Goal: Transaction & Acquisition: Purchase product/service

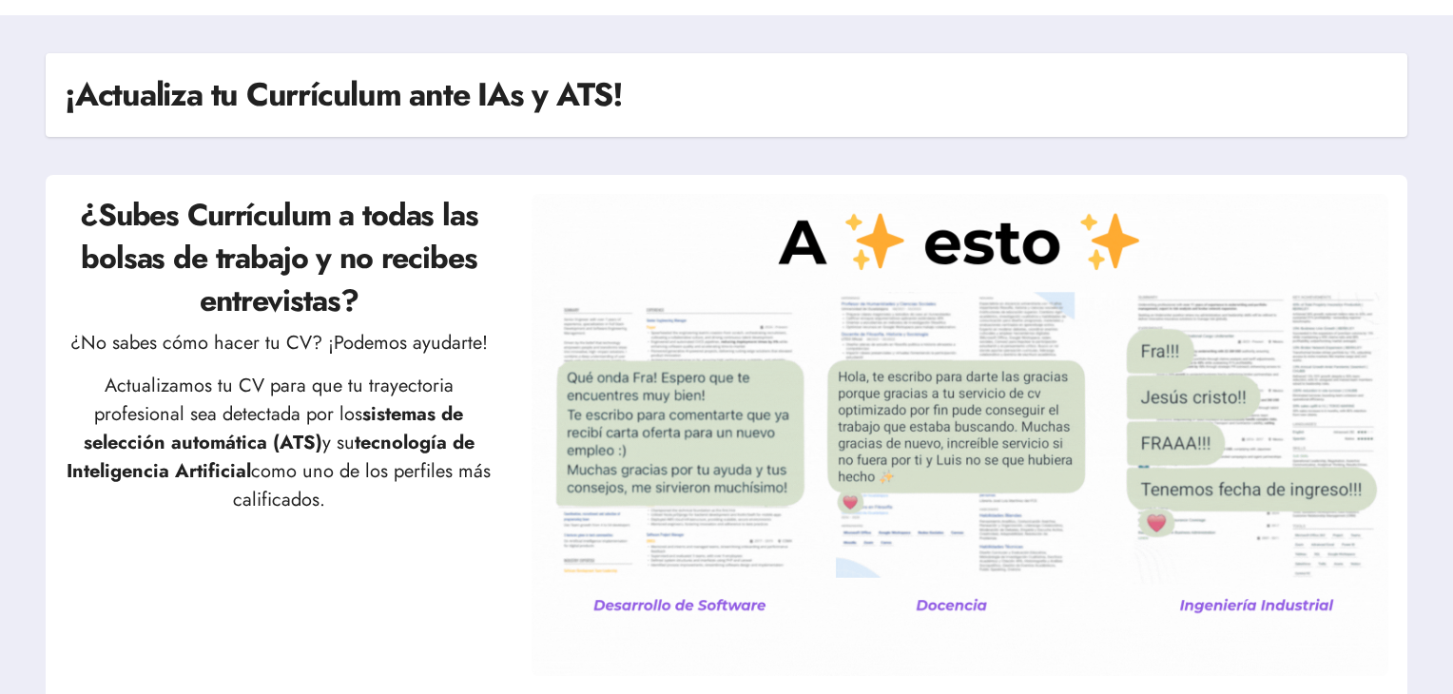
scroll to position [61, 0]
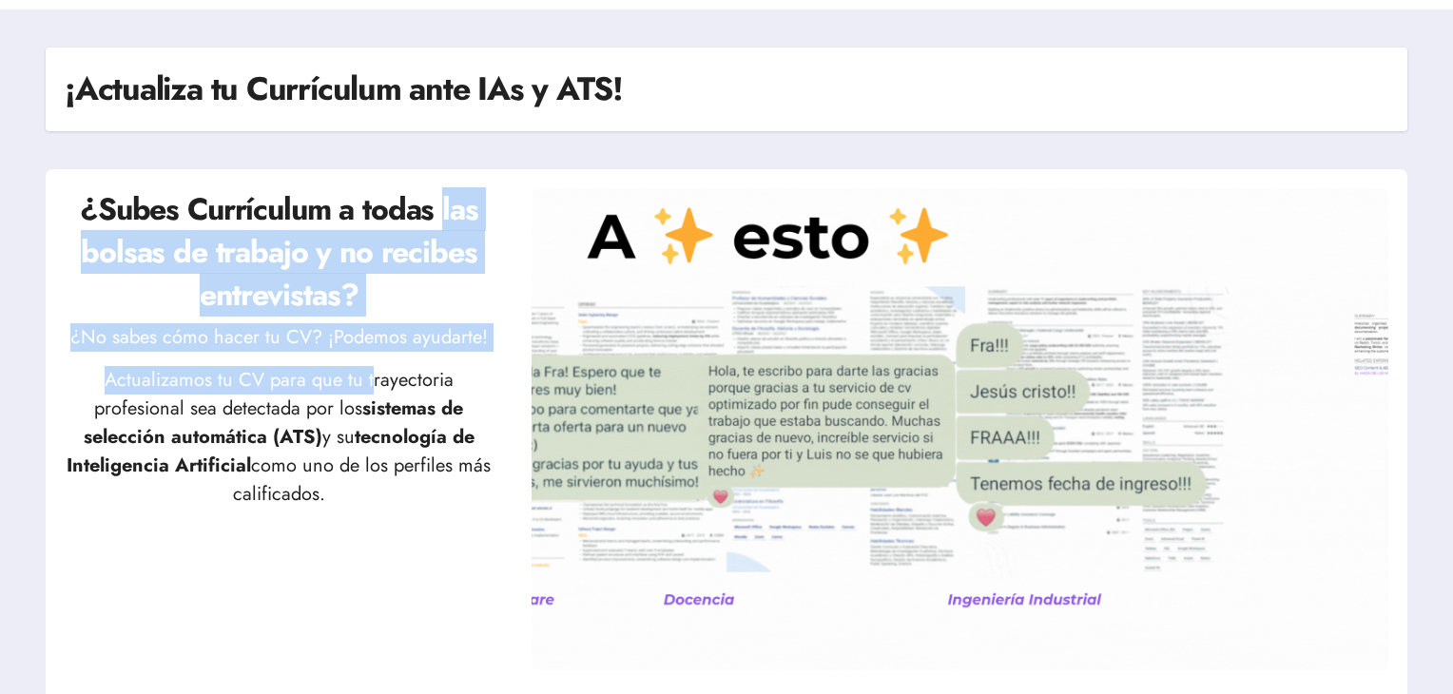
drag, startPoint x: 443, startPoint y: 220, endPoint x: 375, endPoint y: 374, distance: 168.6
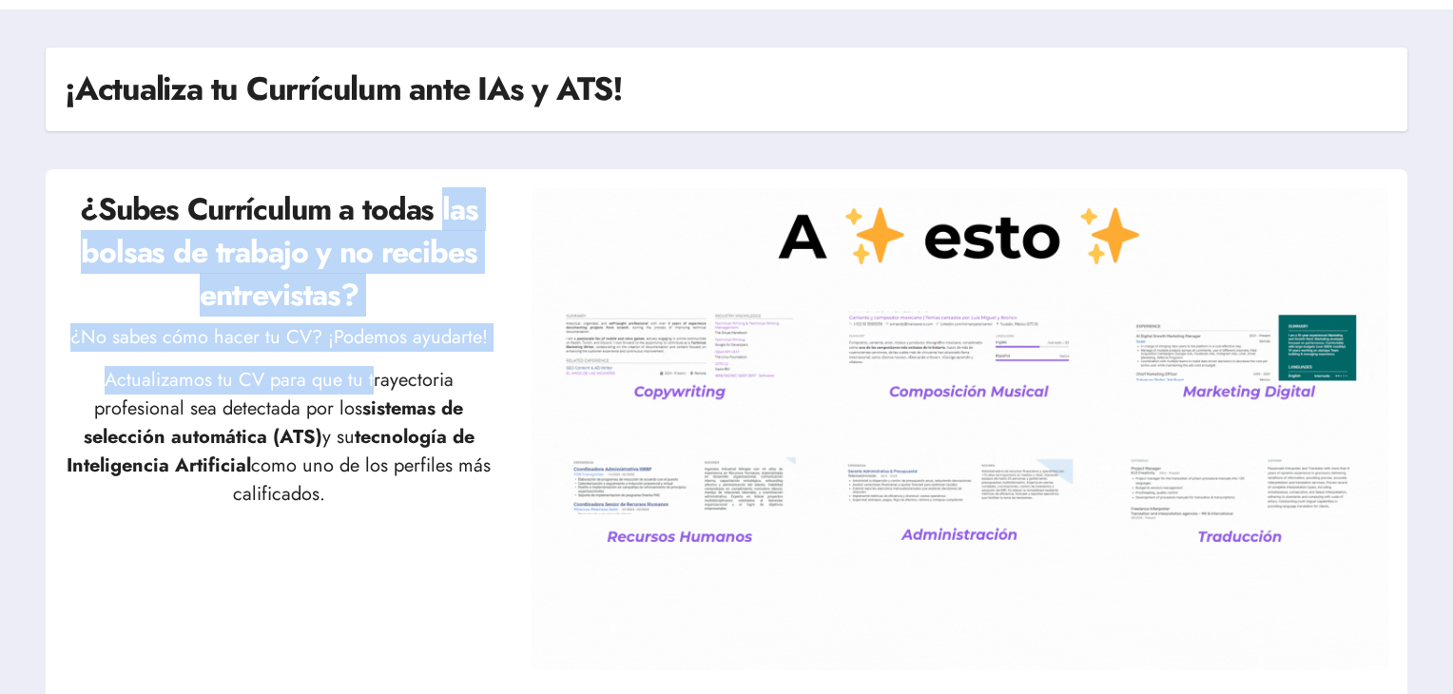
click at [375, 374] on div "¿Subes Currículum a todas las bolsas de trabajo y no recibes entrevistas? ¿No s…" at bounding box center [279, 438] width 429 height 501
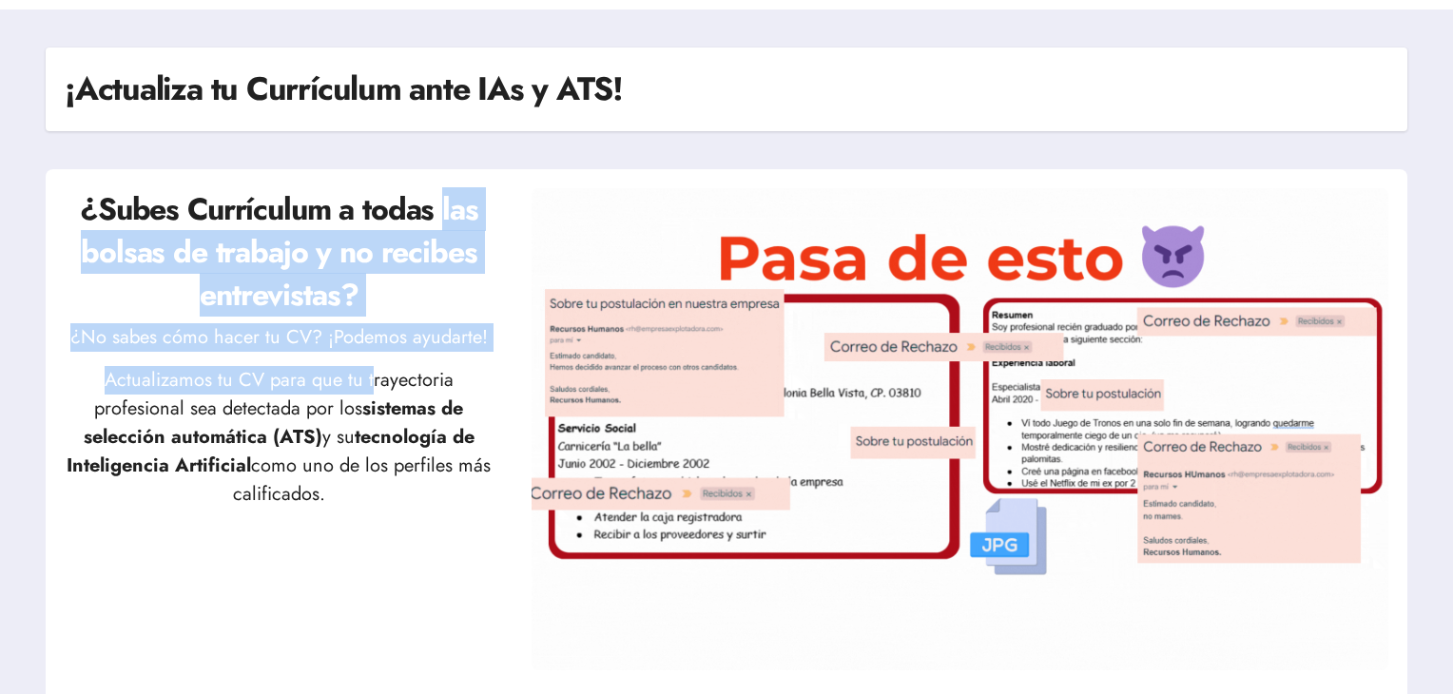
click at [375, 374] on p "Actualizamos tu CV para que tu trayectoria profesional sea detectada por los si…" at bounding box center [279, 437] width 429 height 143
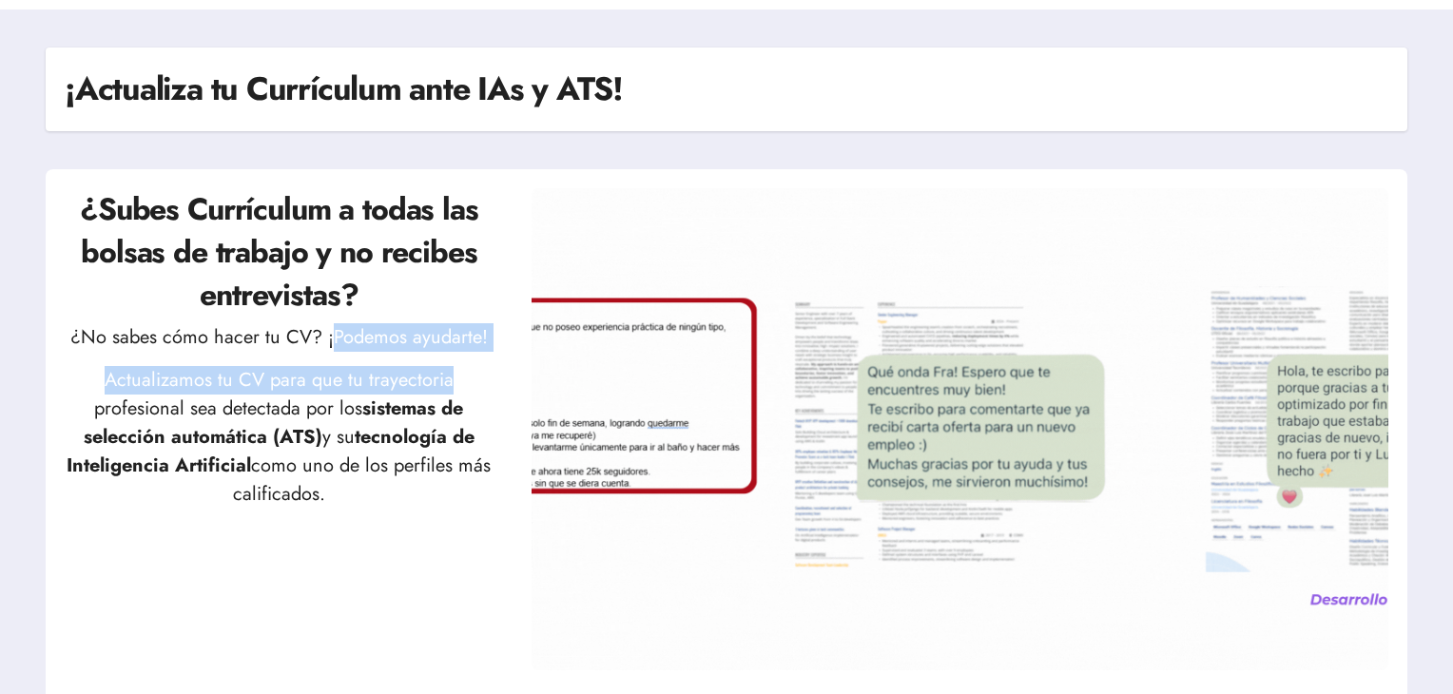
drag, startPoint x: 375, startPoint y: 374, endPoint x: 335, endPoint y: 328, distance: 60.7
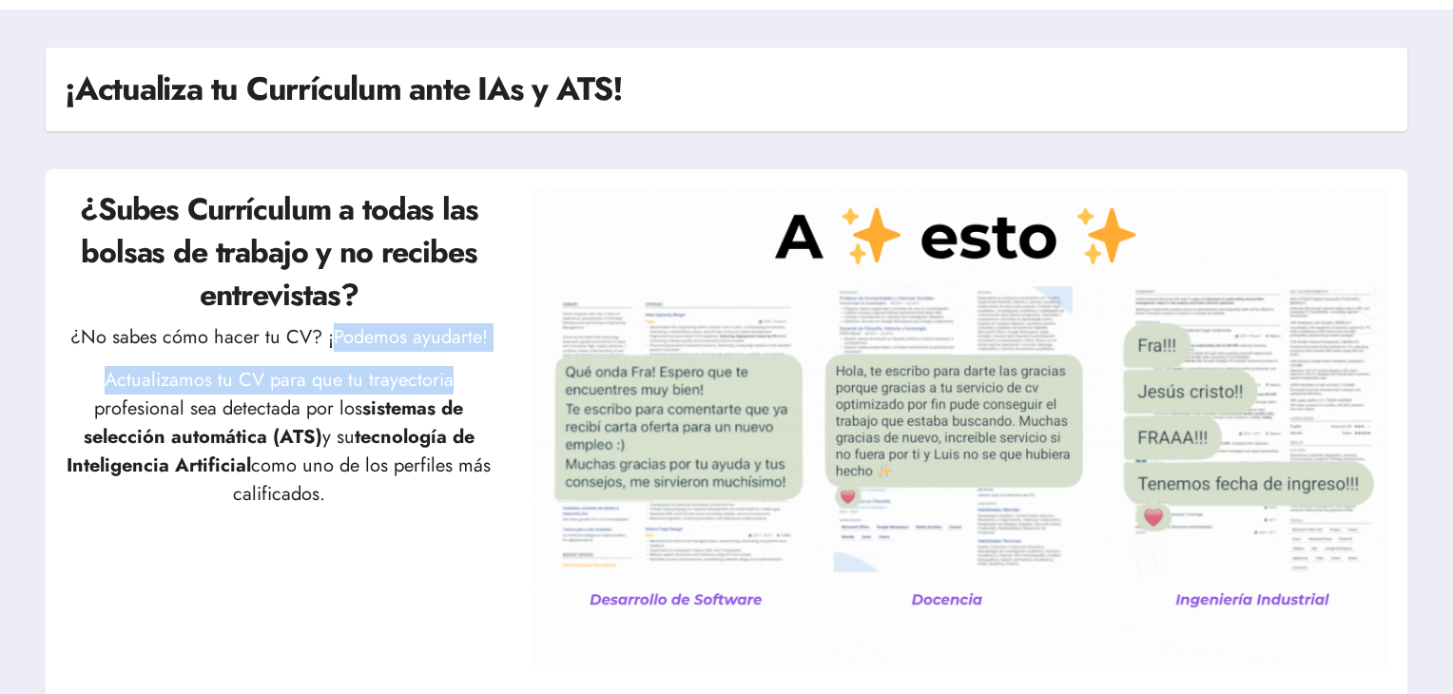
click at [335, 328] on div "¿Subes Currículum a todas las bolsas de trabajo y no recibes entrevistas? ¿No s…" at bounding box center [279, 438] width 429 height 501
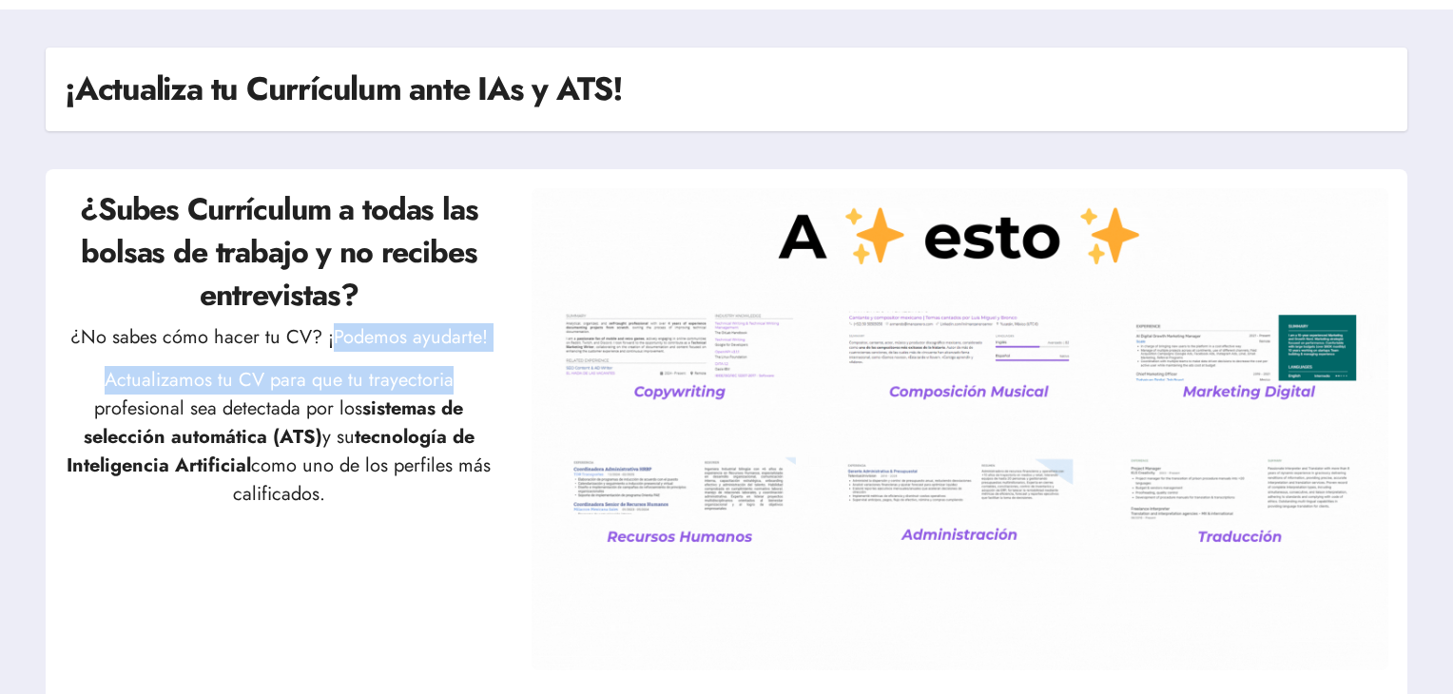
click at [335, 328] on p "¿No sabes cómo hacer tu CV? ¡Podemos ayudarte!" at bounding box center [279, 337] width 429 height 29
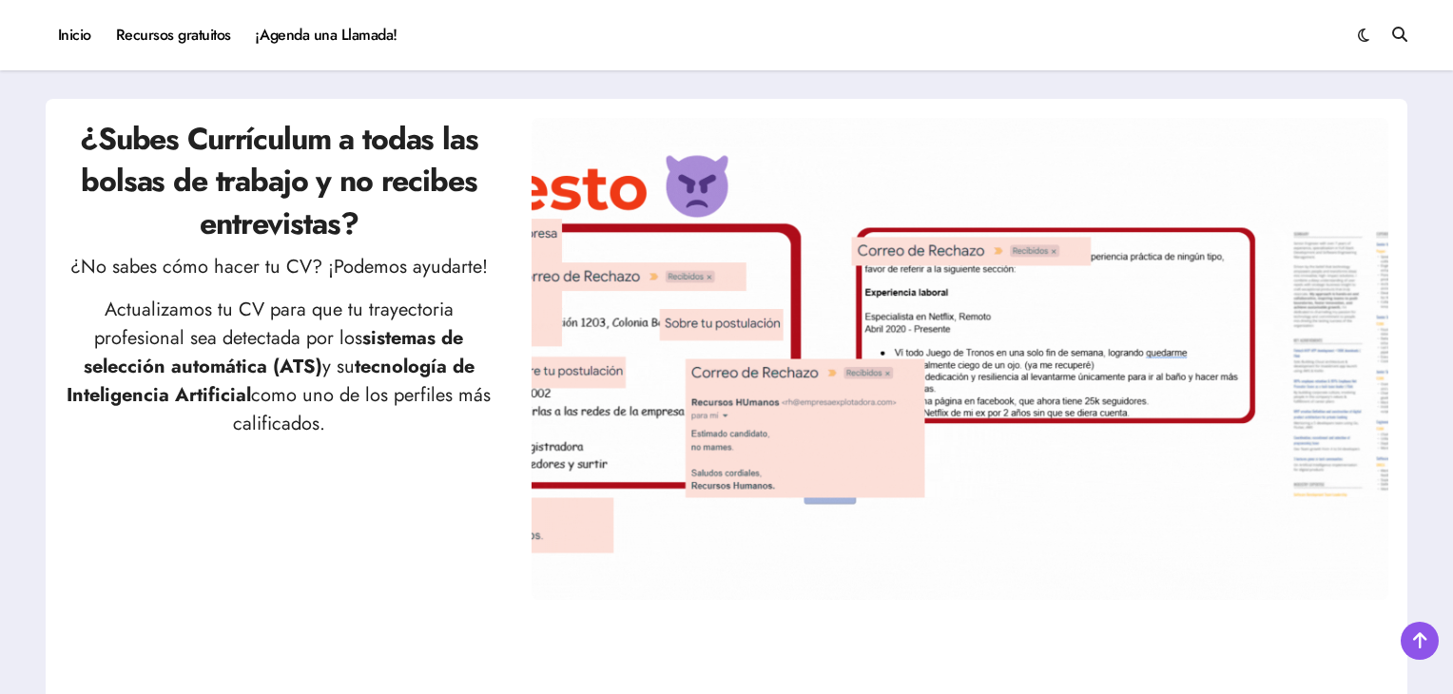
scroll to position [205, 0]
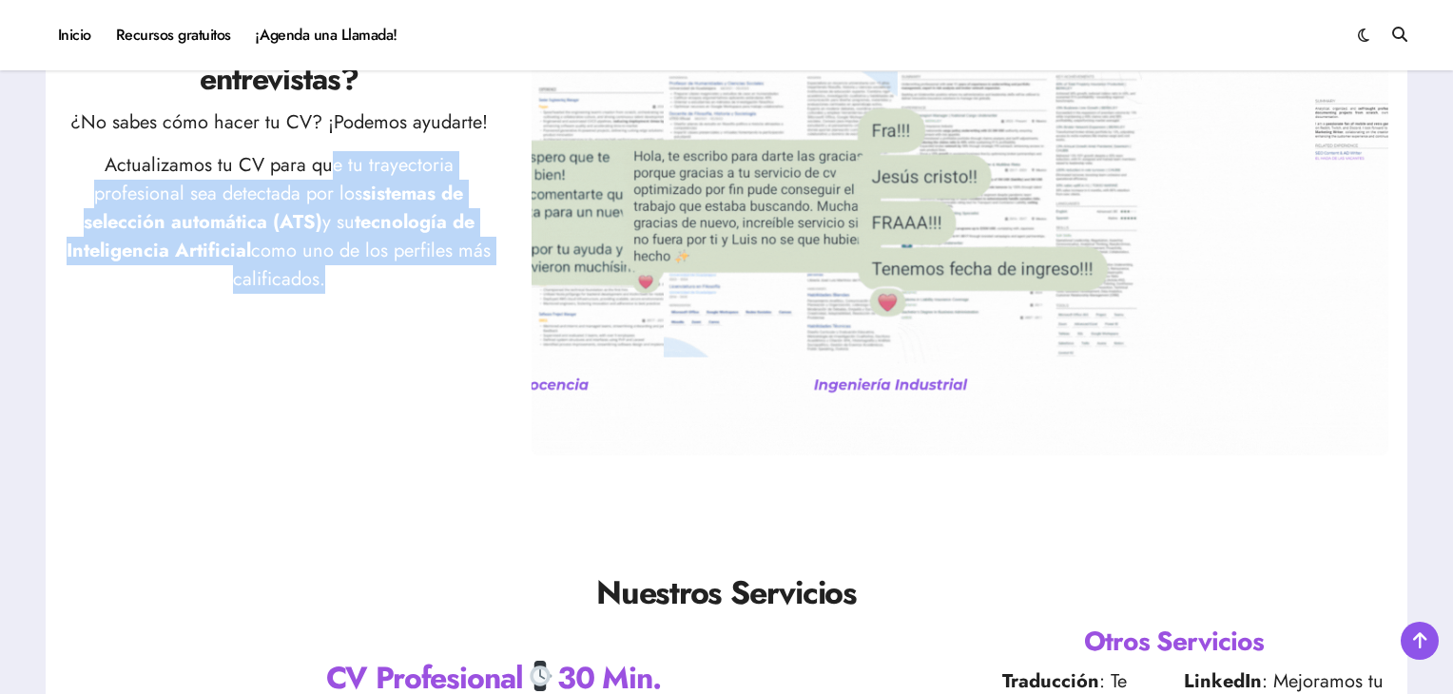
drag, startPoint x: 333, startPoint y: 173, endPoint x: 317, endPoint y: 282, distance: 110.6
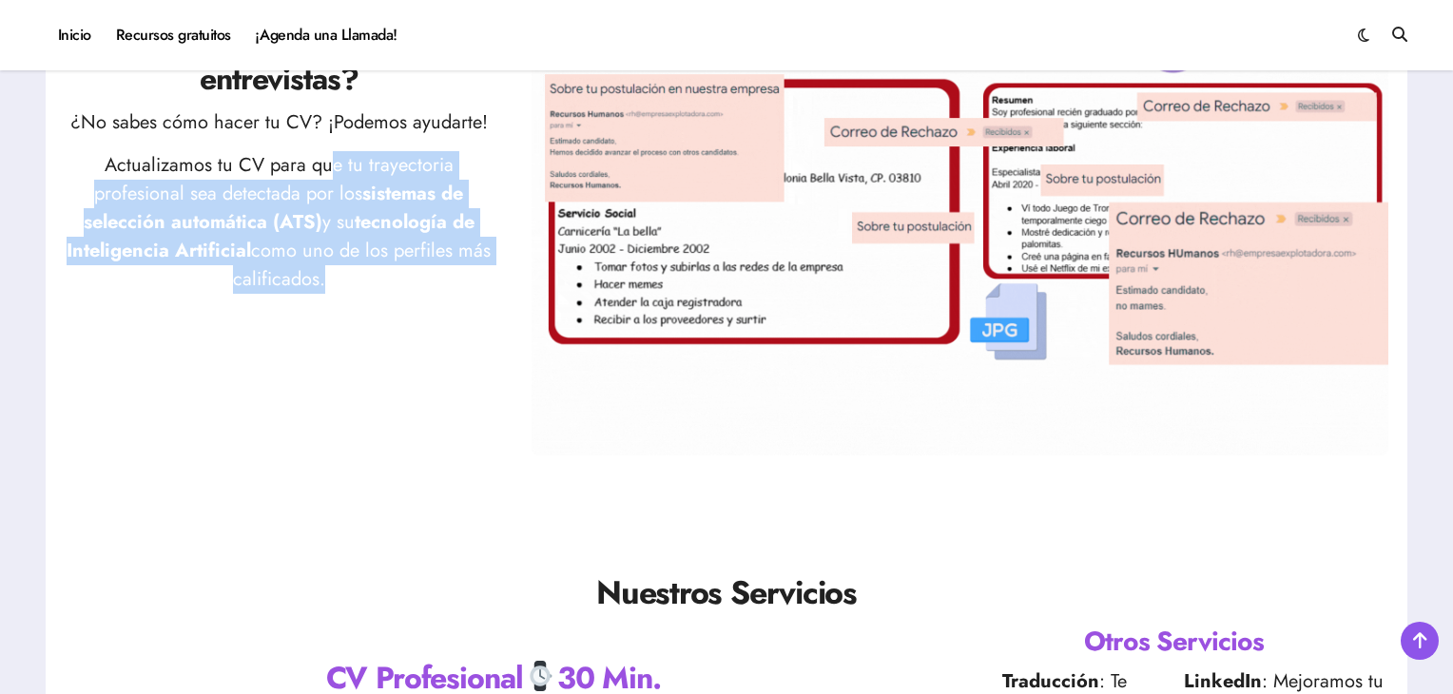
click at [317, 282] on p "Actualizamos tu CV para que tu trayectoria profesional sea detectada por los si…" at bounding box center [279, 222] width 429 height 143
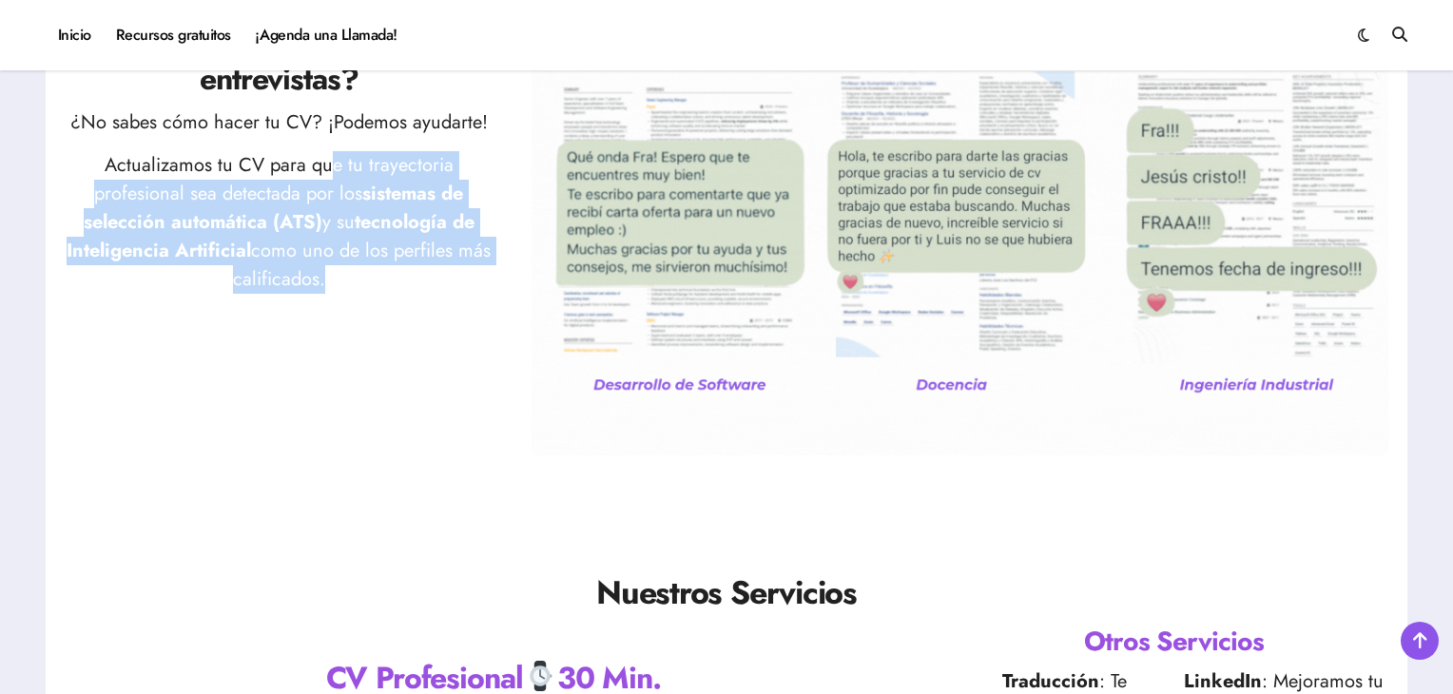
click at [317, 282] on p "Actualizamos tu CV para que tu trayectoria profesional sea detectada por los si…" at bounding box center [279, 222] width 429 height 143
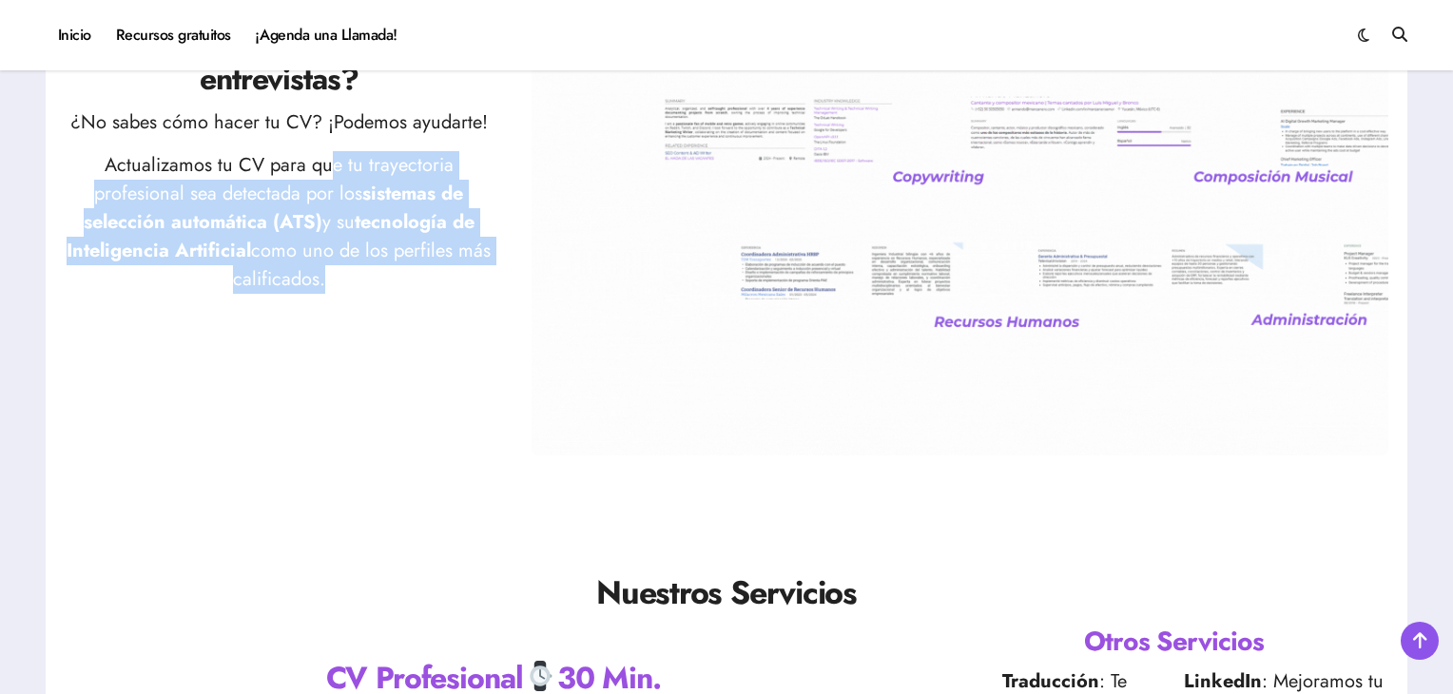
drag, startPoint x: 317, startPoint y: 282, endPoint x: 327, endPoint y: 161, distance: 122.2
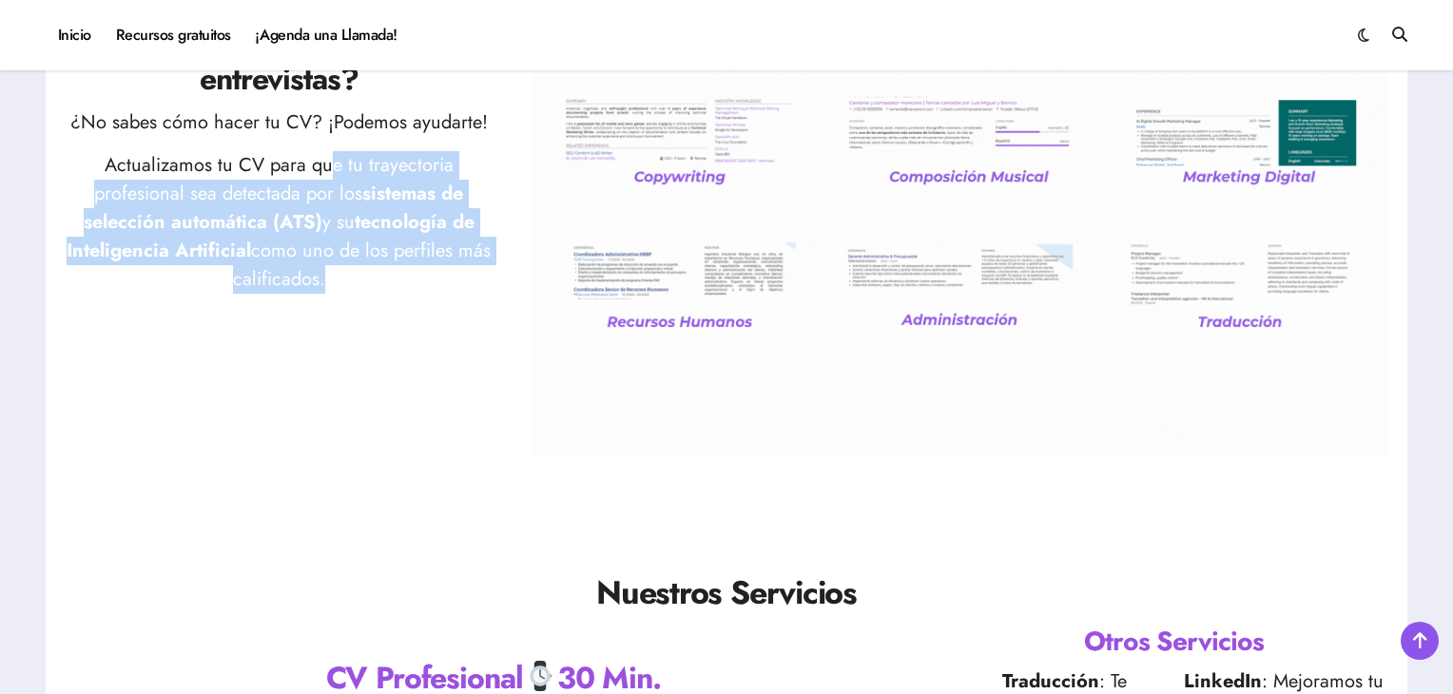
click at [327, 161] on p "Actualizamos tu CV para que tu trayectoria profesional sea detectada por los si…" at bounding box center [279, 222] width 429 height 143
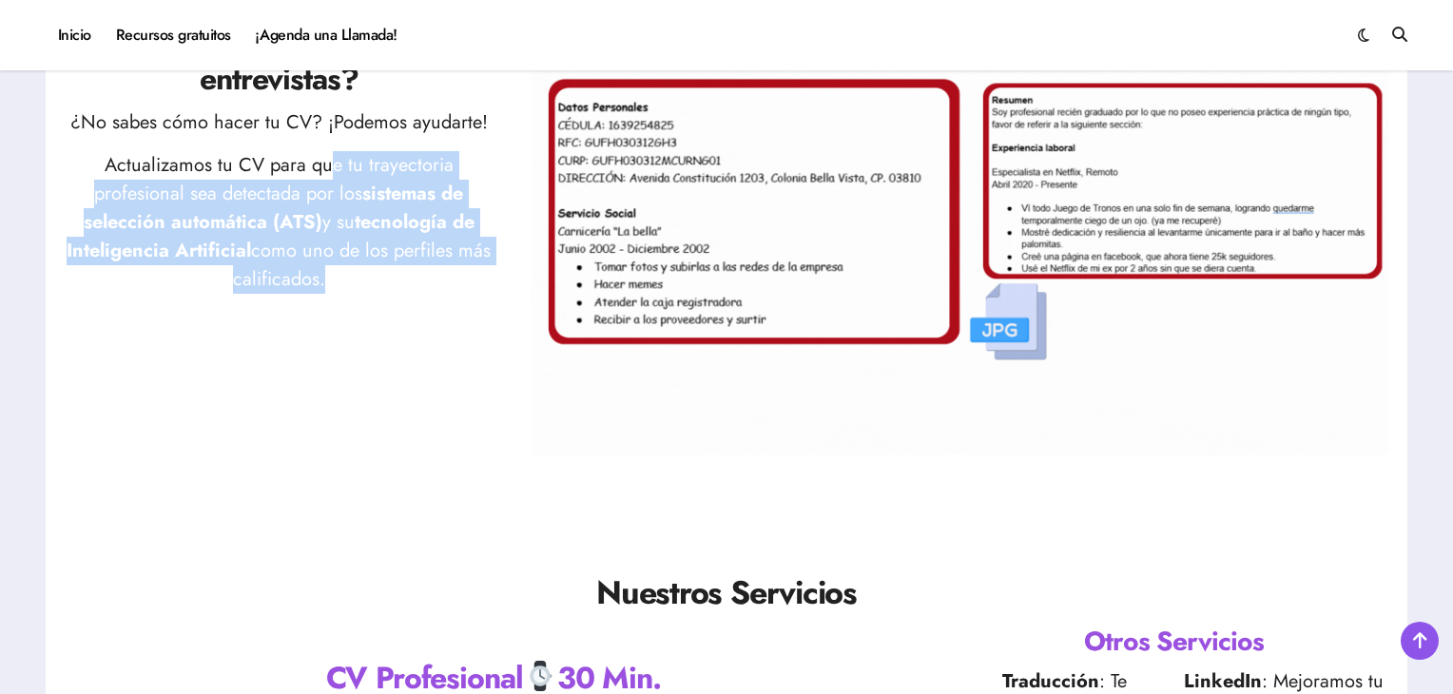
click at [327, 161] on p "Actualizamos tu CV para que tu trayectoria profesional sea detectada por los si…" at bounding box center [279, 222] width 429 height 143
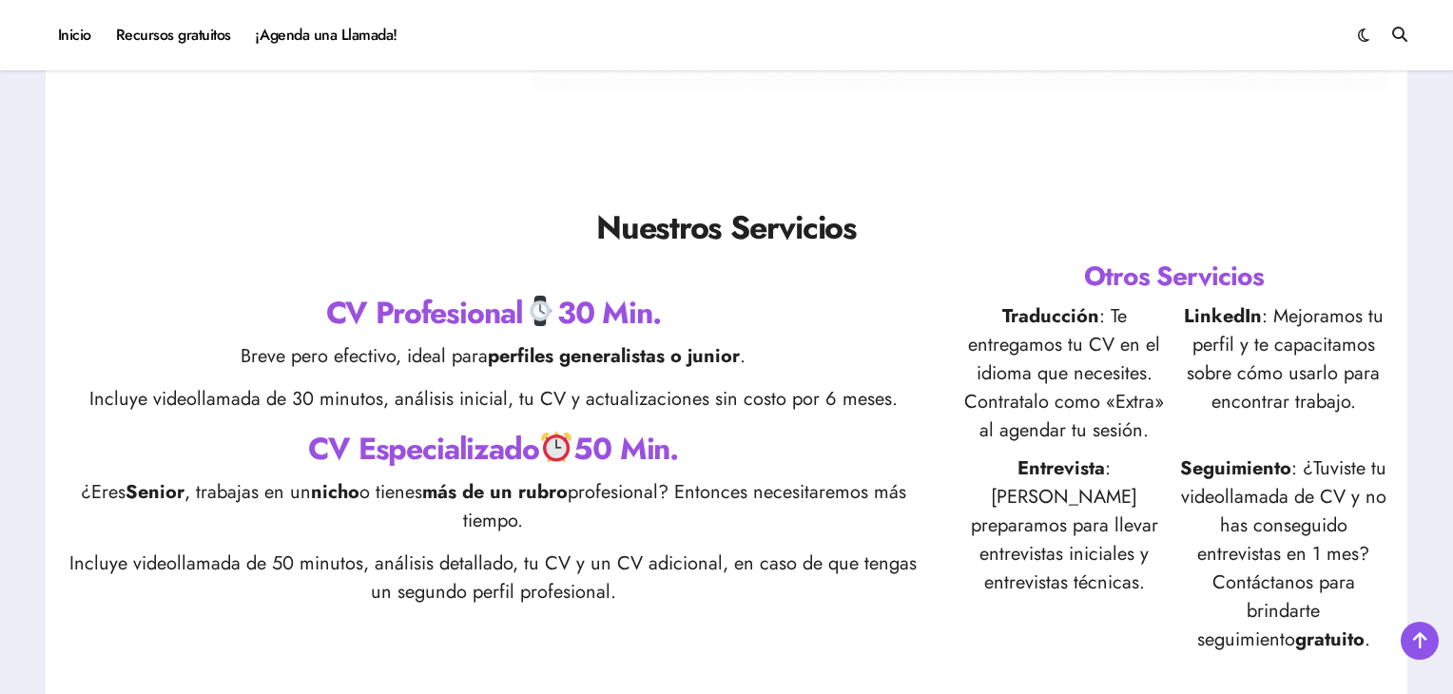
scroll to position [582, 0]
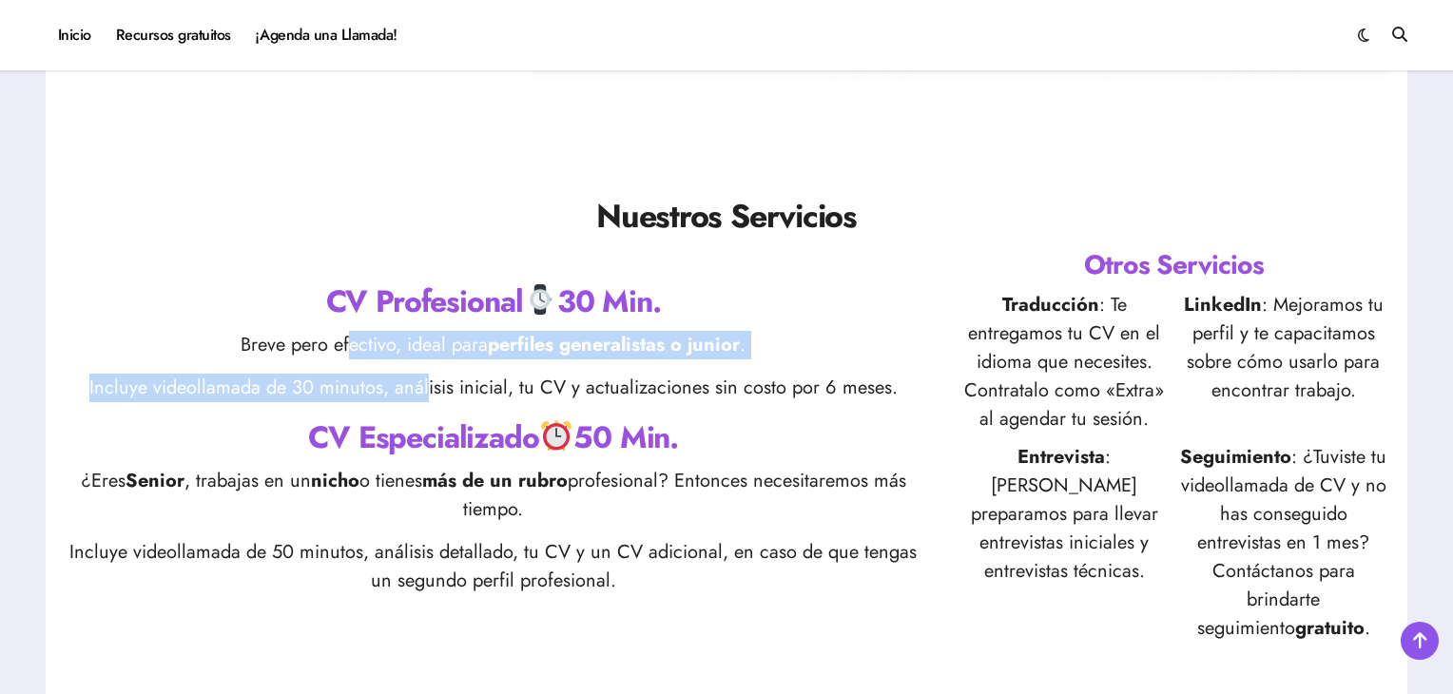
drag, startPoint x: 349, startPoint y: 340, endPoint x: 427, endPoint y: 386, distance: 90.4
click at [427, 386] on div "CV Profesional 30 Min. Breve pero efectivo, ideal para perfiles generalistas o …" at bounding box center [493, 445] width 857 height 329
click at [427, 386] on p "Incluye videollamada de 30 minutos, análisis inicial, tu CV y actualizaciones s…" at bounding box center [493, 388] width 857 height 29
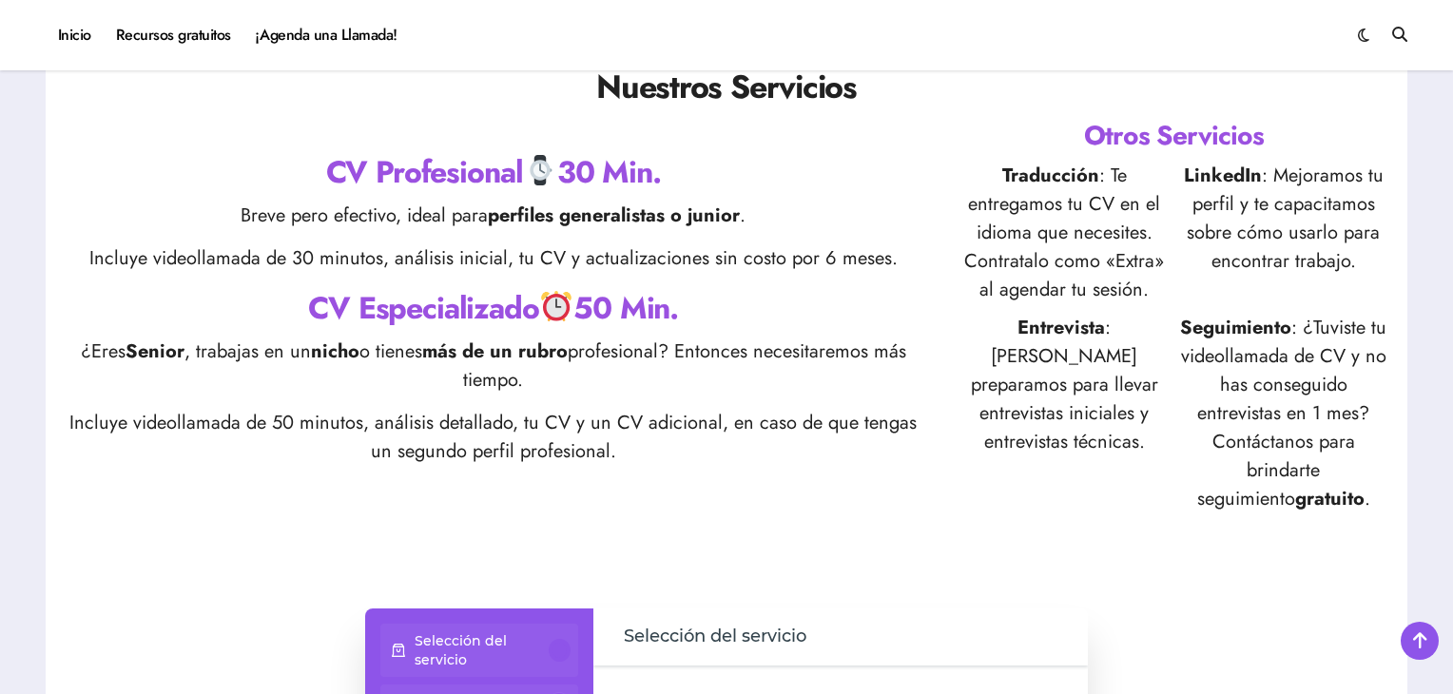
scroll to position [715, 0]
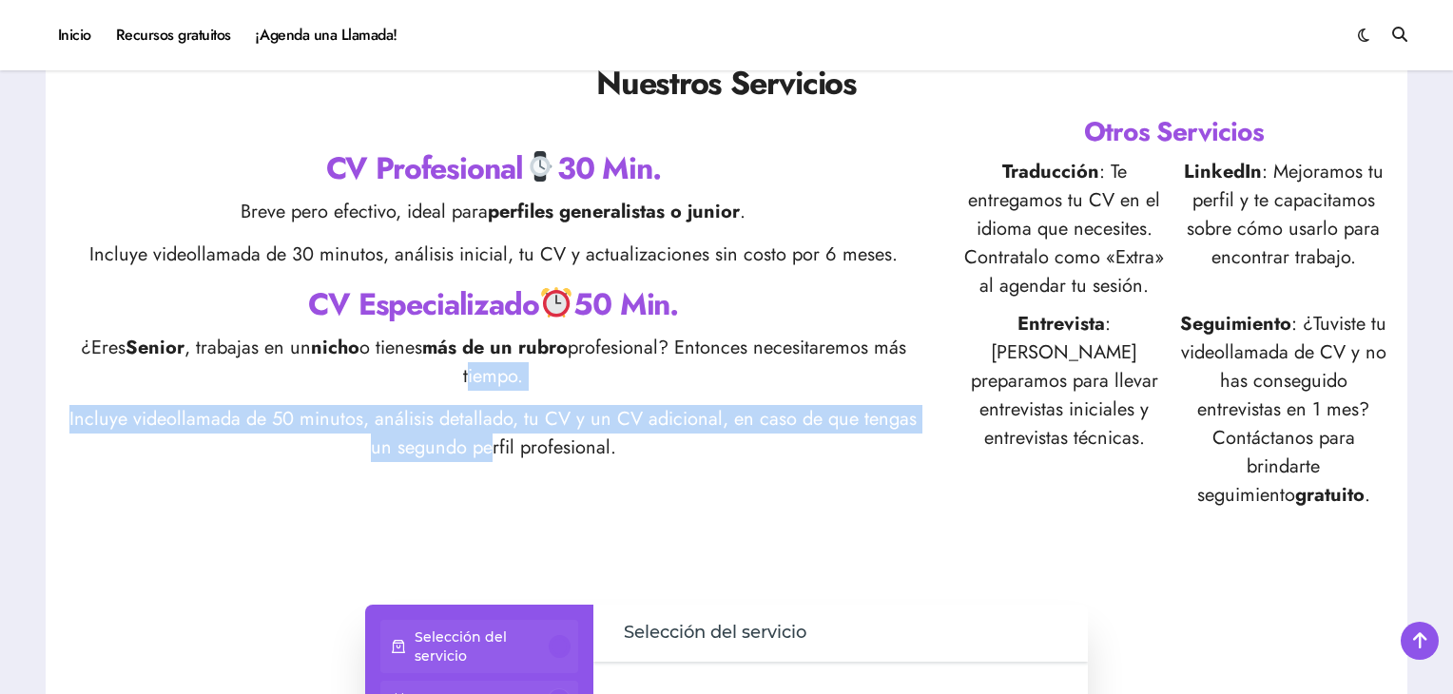
drag, startPoint x: 427, startPoint y: 386, endPoint x: 493, endPoint y: 434, distance: 81.0
click at [493, 434] on div "CV Profesional 30 Min. Breve pero efectivo, ideal para perfiles generalistas o …" at bounding box center [493, 311] width 857 height 329
click at [493, 434] on p "Incluye videollamada de 50 minutos, análisis detallado, tu CV y un CV adicional…" at bounding box center [493, 433] width 857 height 57
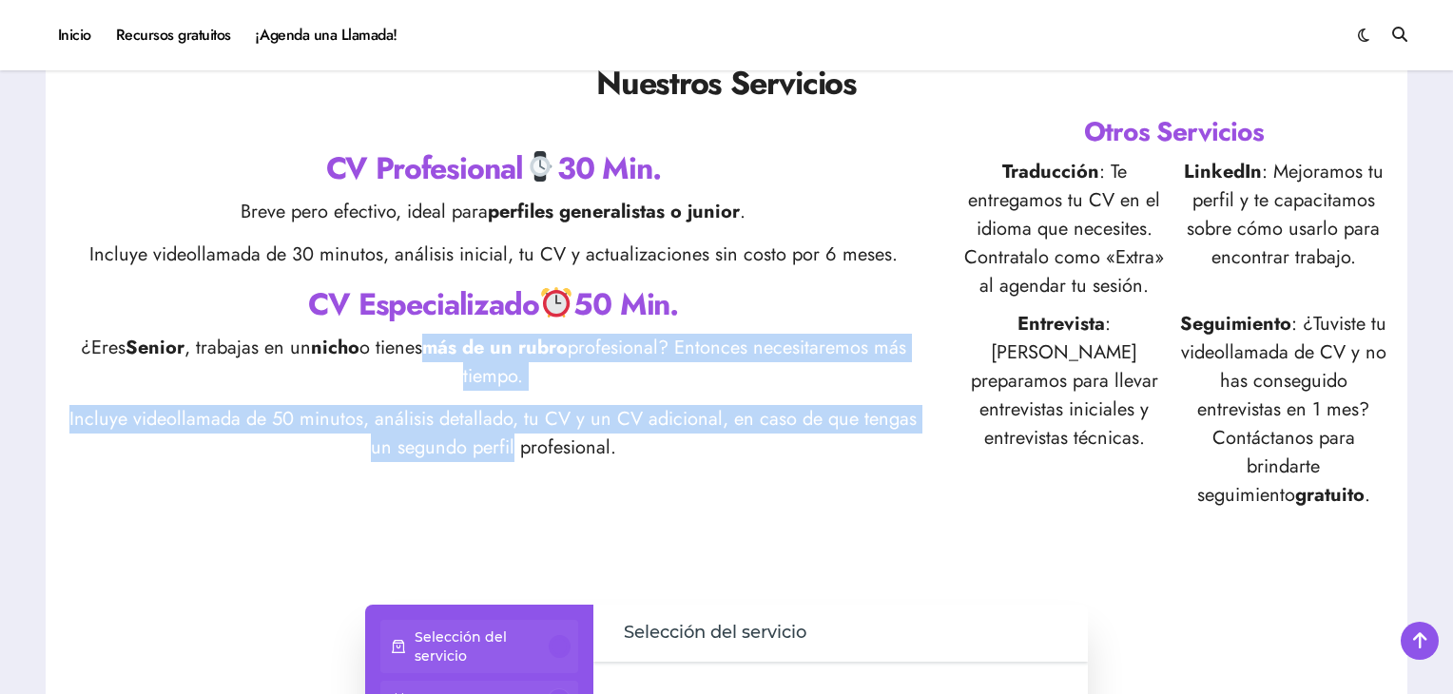
drag, startPoint x: 493, startPoint y: 434, endPoint x: 438, endPoint y: 340, distance: 108.3
click at [438, 340] on div "CV Profesional 30 Min. Breve pero efectivo, ideal para perfiles generalistas o …" at bounding box center [493, 311] width 857 height 329
click at [438, 340] on strong "más de un rubro" at bounding box center [495, 348] width 146 height 28
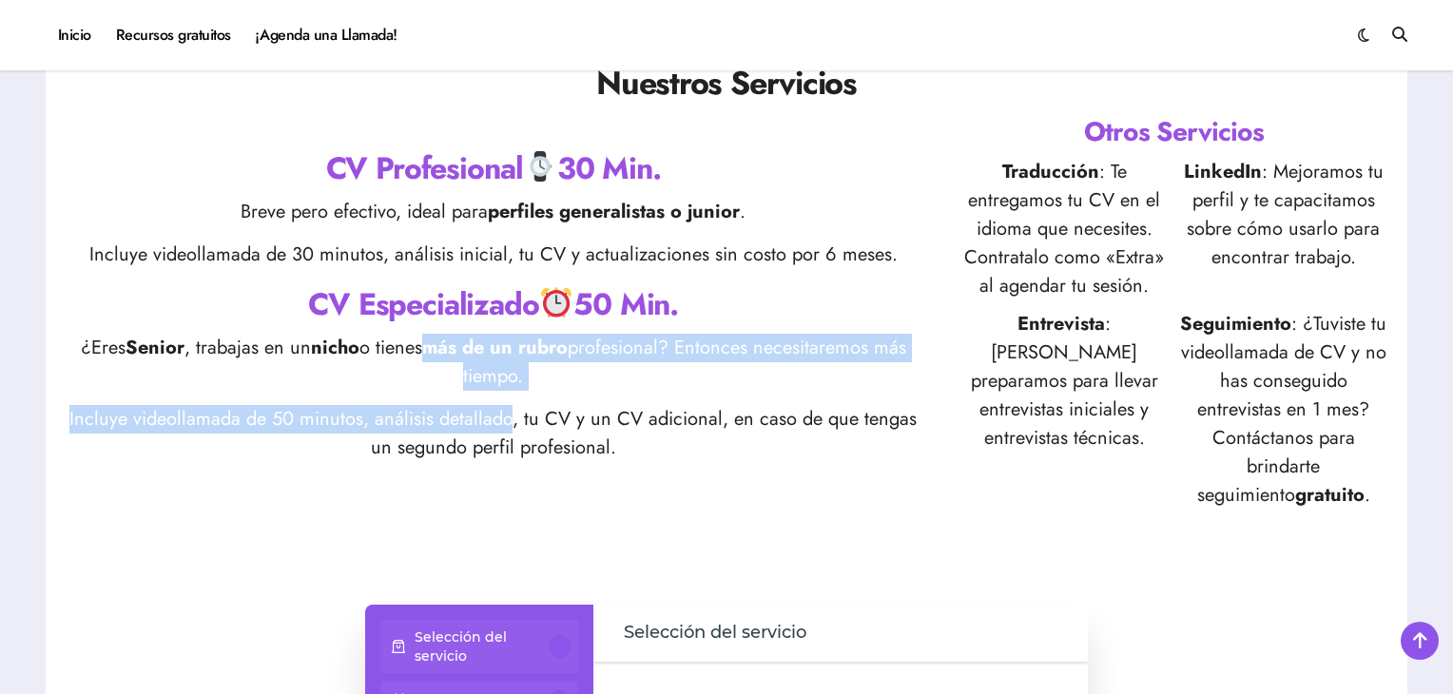
drag, startPoint x: 438, startPoint y: 340, endPoint x: 502, endPoint y: 424, distance: 105.8
click at [502, 424] on div "CV Profesional 30 Min. Breve pero efectivo, ideal para perfiles generalistas o …" at bounding box center [493, 311] width 857 height 329
click at [502, 424] on p "Incluye videollamada de 50 minutos, análisis detallado, tu CV y un CV adicional…" at bounding box center [493, 433] width 857 height 57
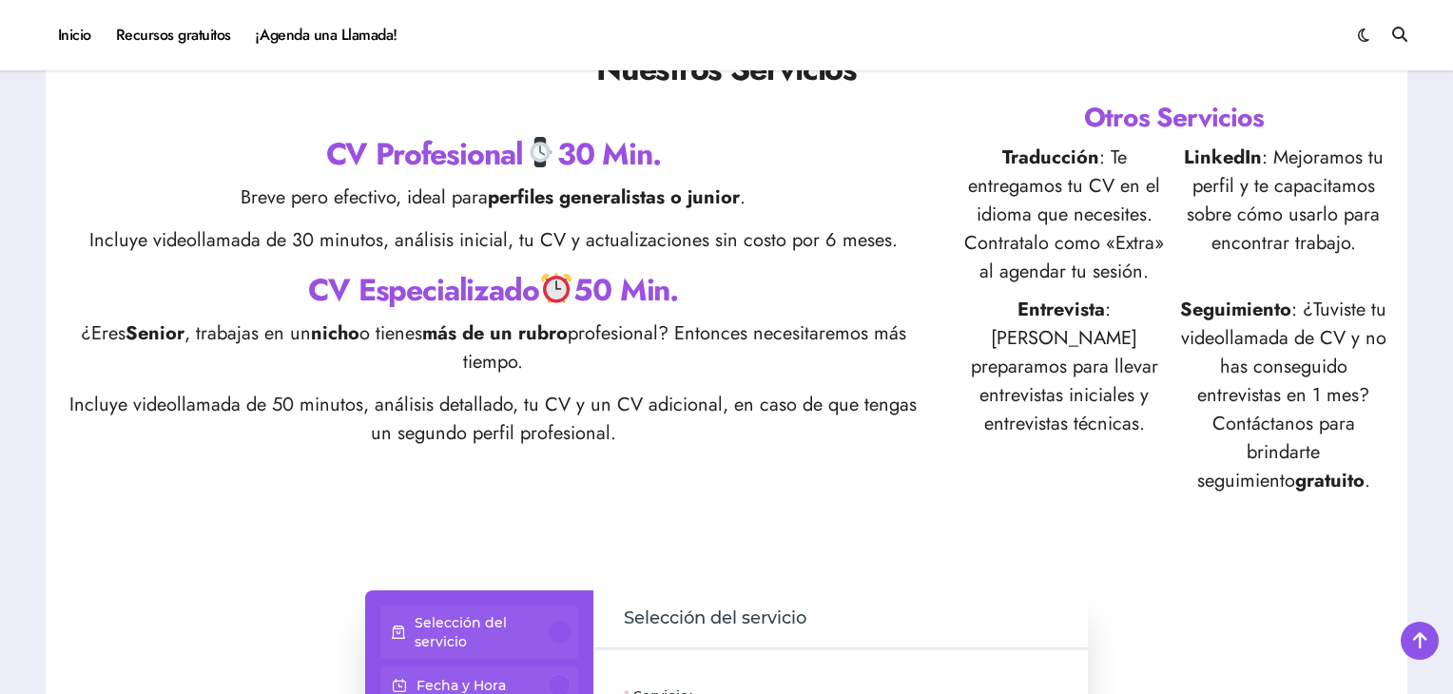
scroll to position [730, 0]
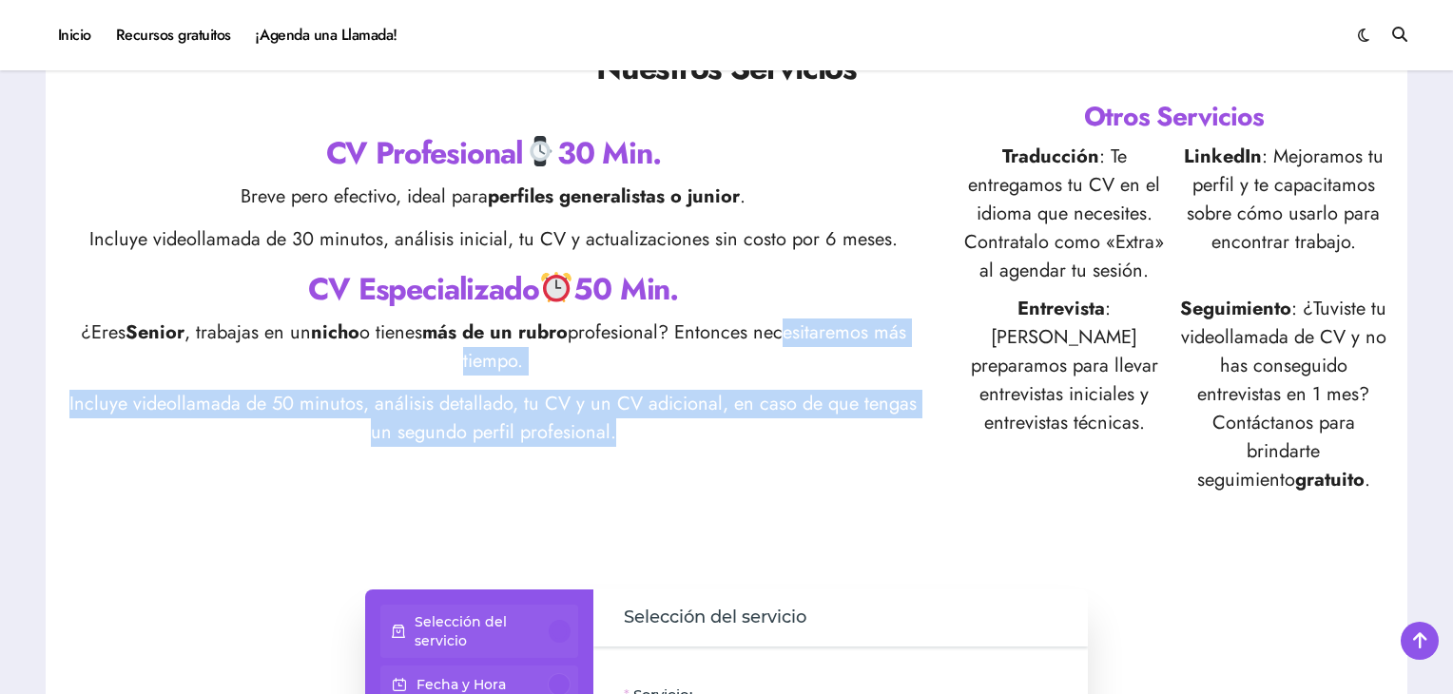
drag, startPoint x: 676, startPoint y: 441, endPoint x: 788, endPoint y: 329, distance: 158.0
click at [788, 329] on div "CV Profesional 30 Min. Breve pero efectivo, ideal para perfiles generalistas o …" at bounding box center [493, 296] width 857 height 329
click at [788, 329] on p "¿Eres Senior , trabajas en un nicho o tienes más de un rubro profesional? Enton…" at bounding box center [493, 347] width 857 height 57
drag, startPoint x: 788, startPoint y: 329, endPoint x: 709, endPoint y: 437, distance: 133.4
click at [709, 437] on div "CV Profesional 30 Min. Breve pero efectivo, ideal para perfiles generalistas o …" at bounding box center [493, 296] width 857 height 329
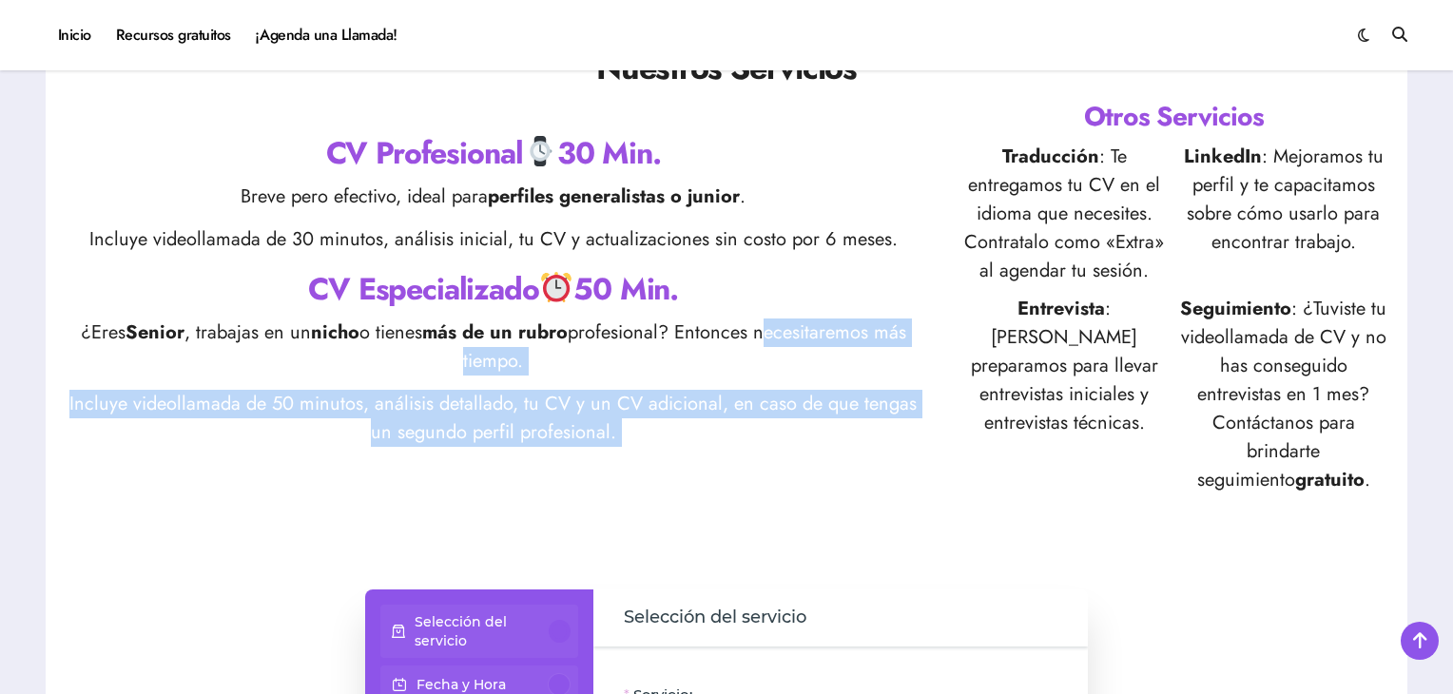
click at [709, 437] on p "Incluye videollamada de 50 minutos, análisis detallado, tu CV y un CV adicional…" at bounding box center [493, 418] width 857 height 57
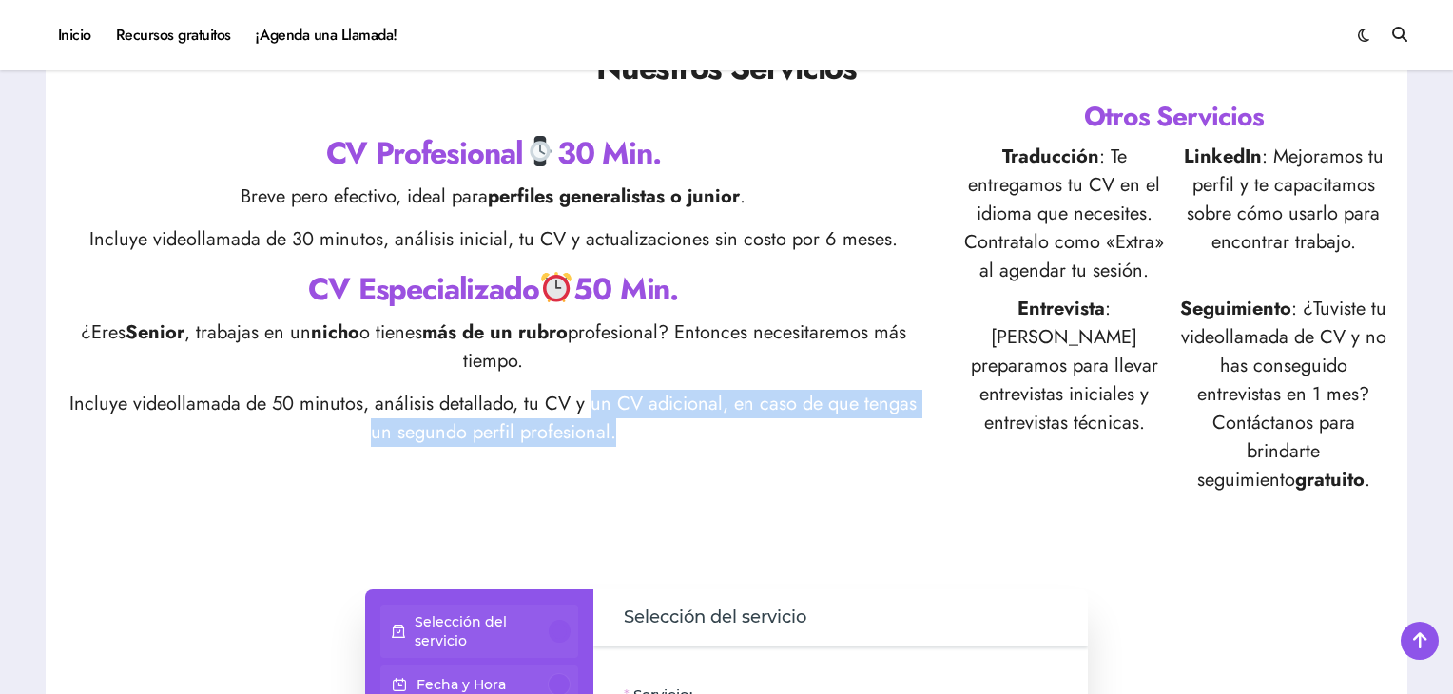
drag, startPoint x: 709, startPoint y: 437, endPoint x: 593, endPoint y: 407, distance: 118.8
click at [593, 407] on p "Incluye videollamada de 50 minutos, análisis detallado, tu CV y un CV adicional…" at bounding box center [493, 418] width 857 height 57
